Goal: Find specific page/section: Find specific page/section

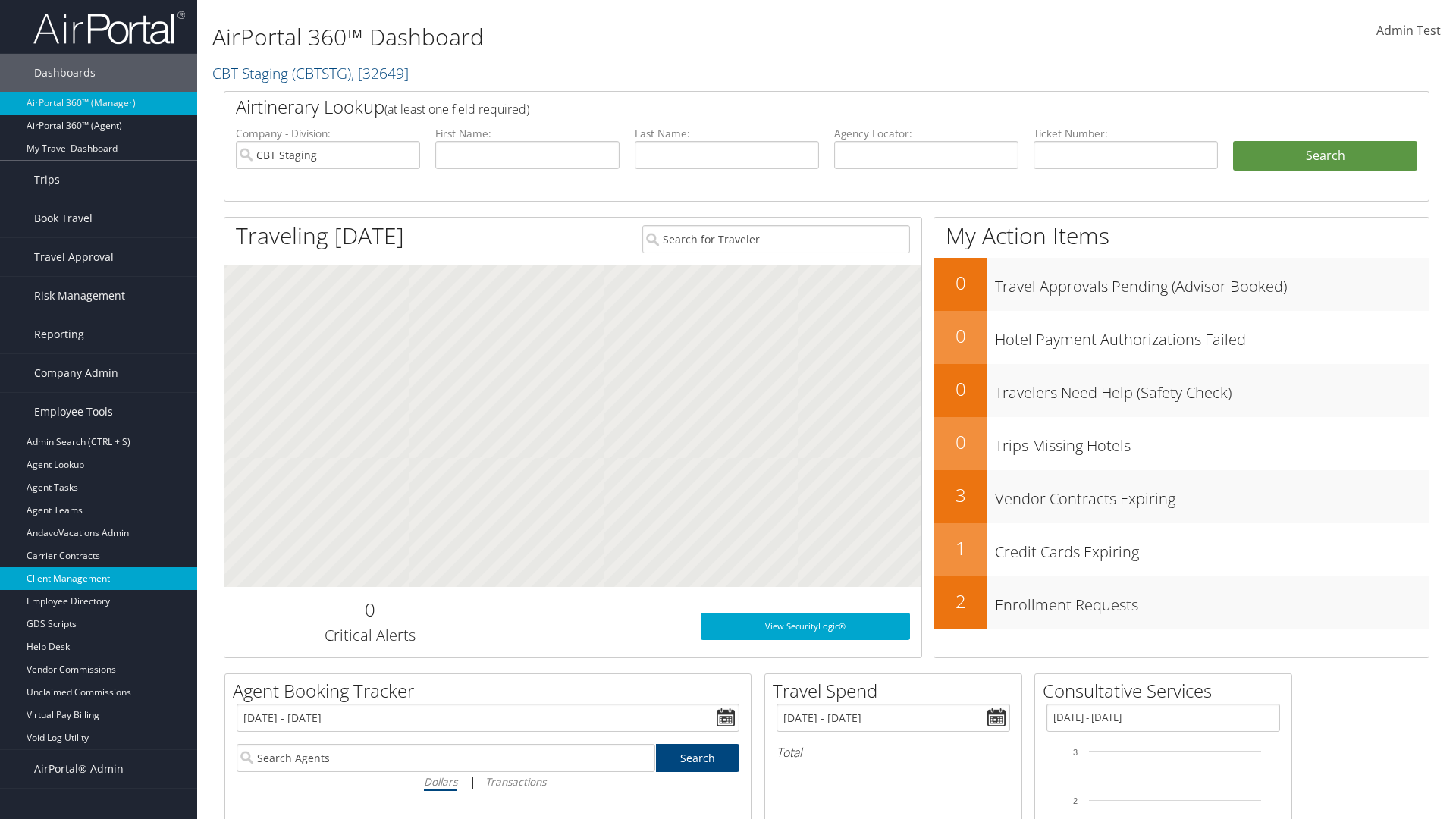
click at [99, 579] on link "Client Management" at bounding box center [99, 579] width 197 height 23
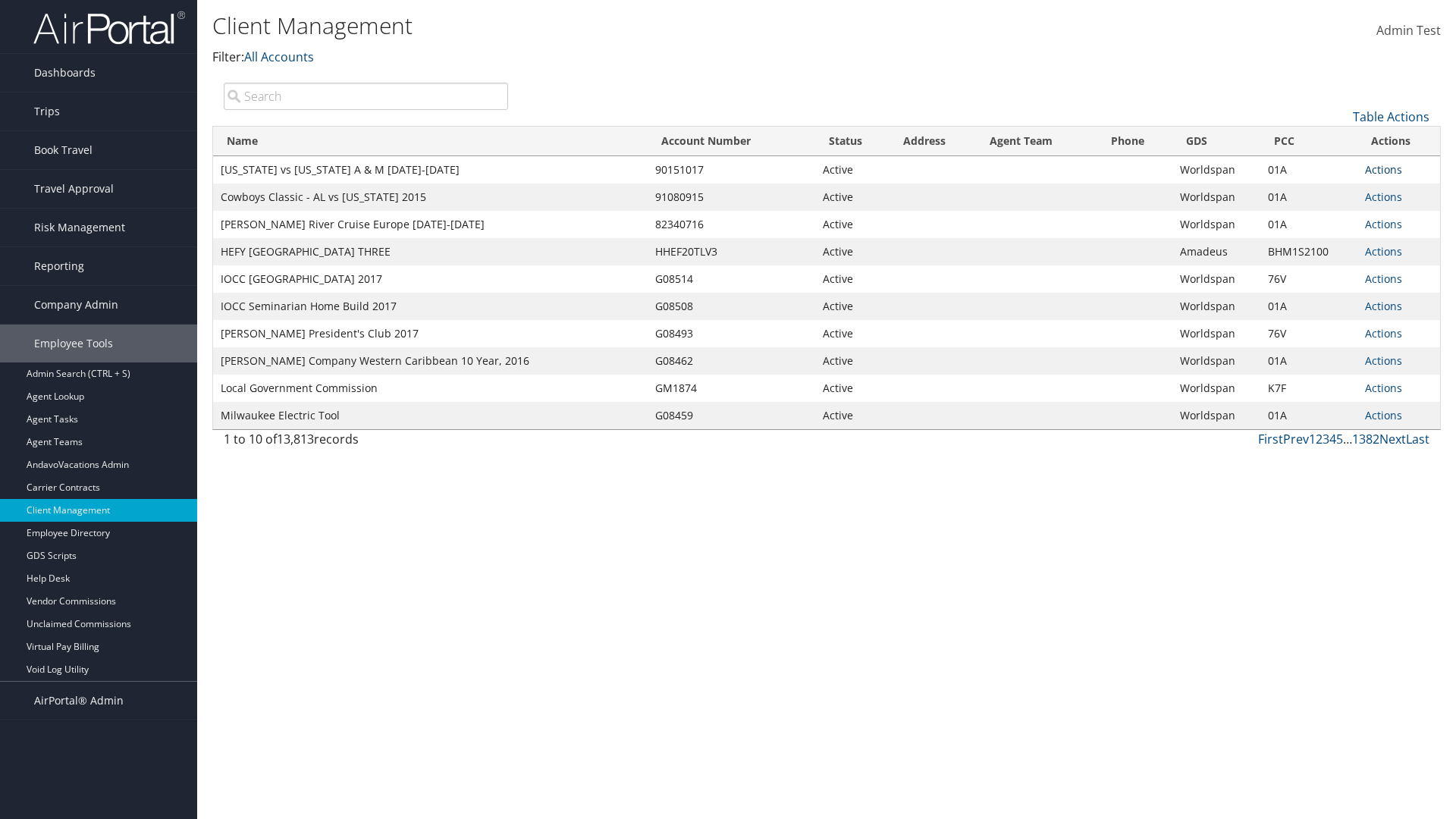
click at [1383, 169] on link "Actions" at bounding box center [1384, 169] width 37 height 14
click at [1333, 191] on link "View Client" at bounding box center [1332, 191] width 129 height 26
click at [1383, 169] on link "Actions" at bounding box center [1384, 169] width 37 height 14
click at [1333, 217] on link "Company Settings" at bounding box center [1332, 217] width 129 height 26
